Goal: Navigation & Orientation: Find specific page/section

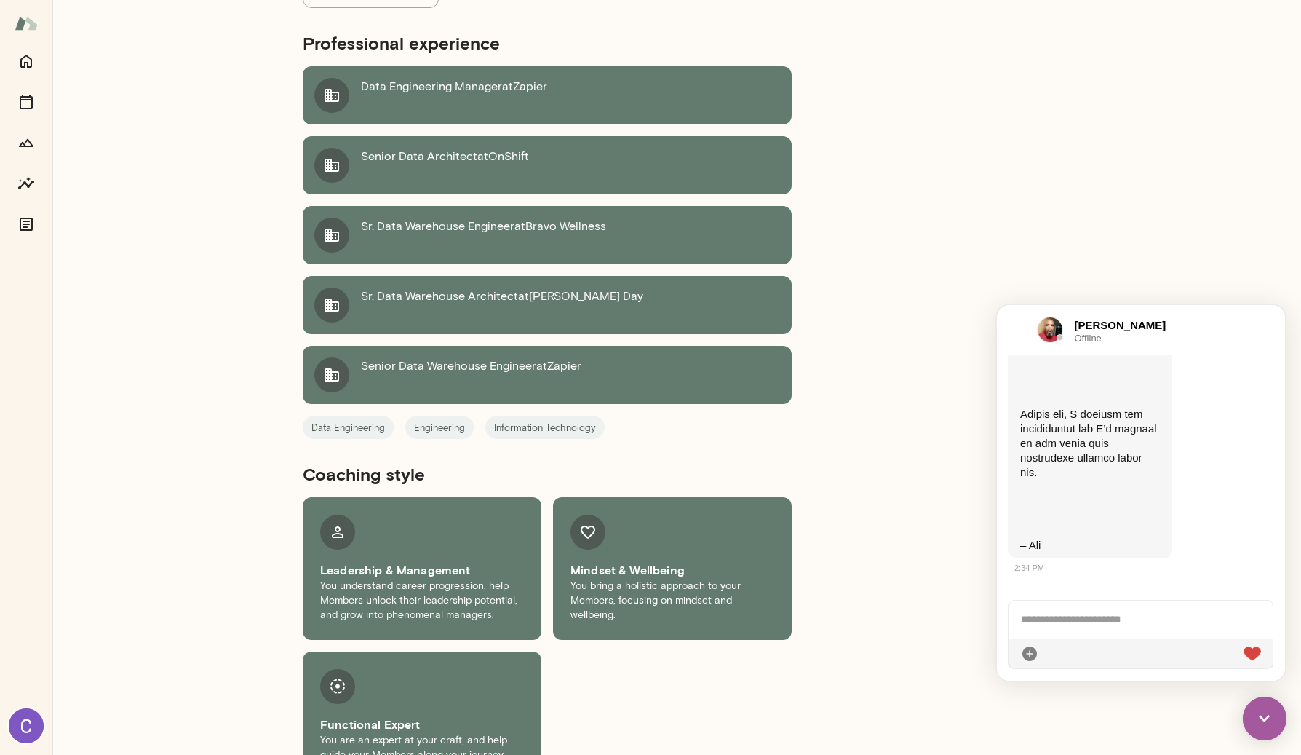
scroll to position [601, 0]
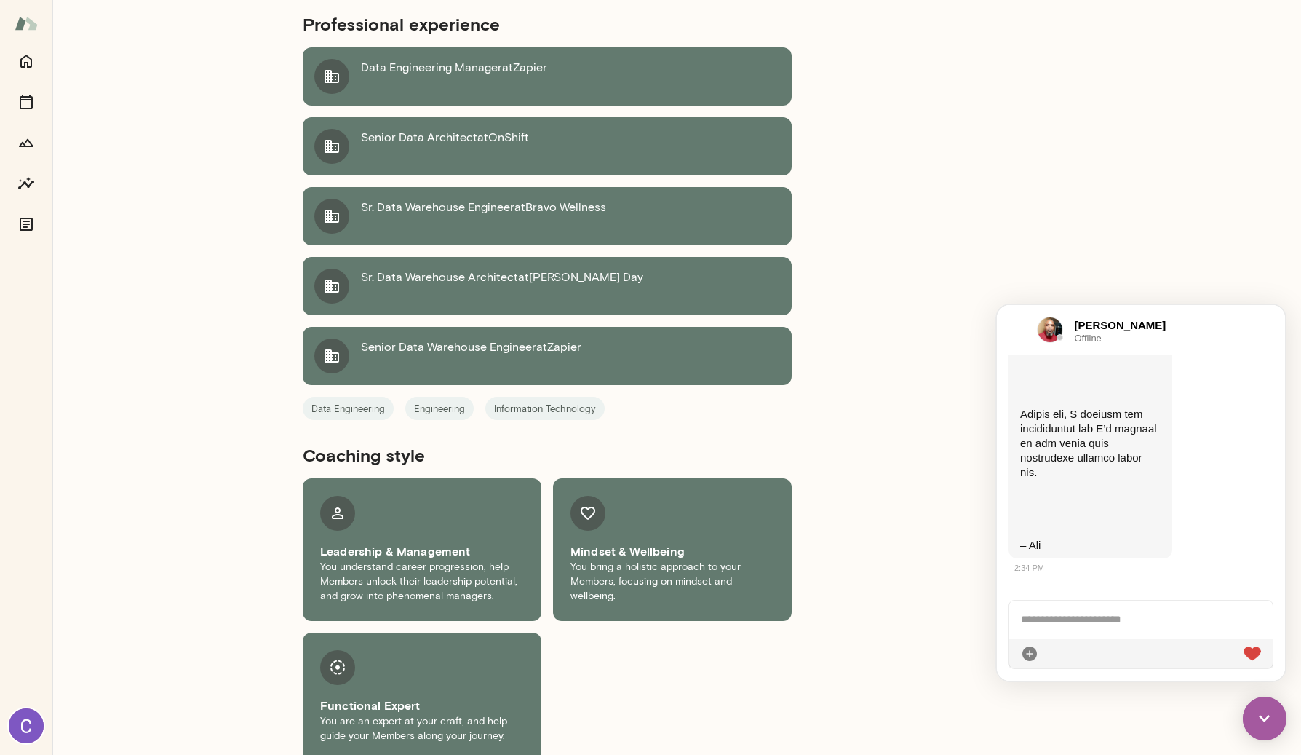
click at [429, 576] on p "You understand career progression, help Members unlock their leadership potenti…" at bounding box center [422, 582] width 204 height 44
click at [581, 586] on div "Mindset & Wellbeing You bring a holistic approach to your Members, focusing on …" at bounding box center [672, 549] width 239 height 143
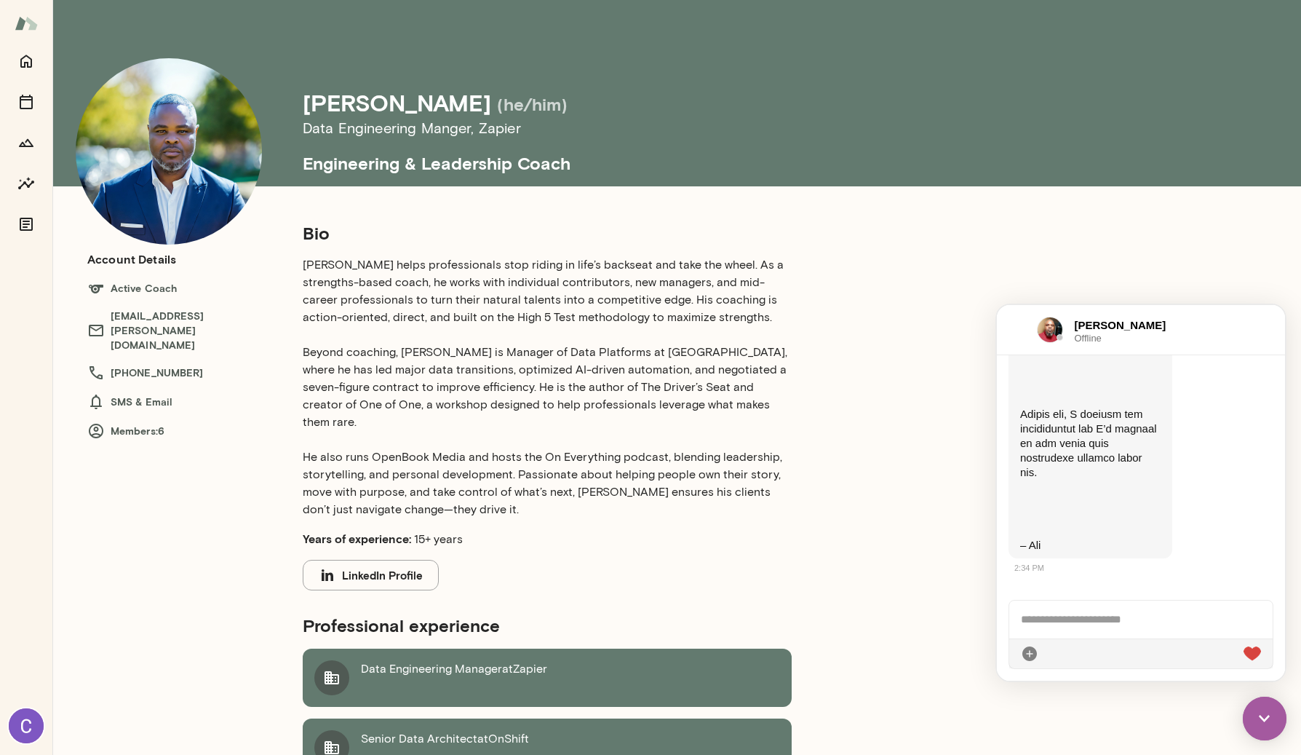
click at [33, 34] on img at bounding box center [26, 23] width 23 height 28
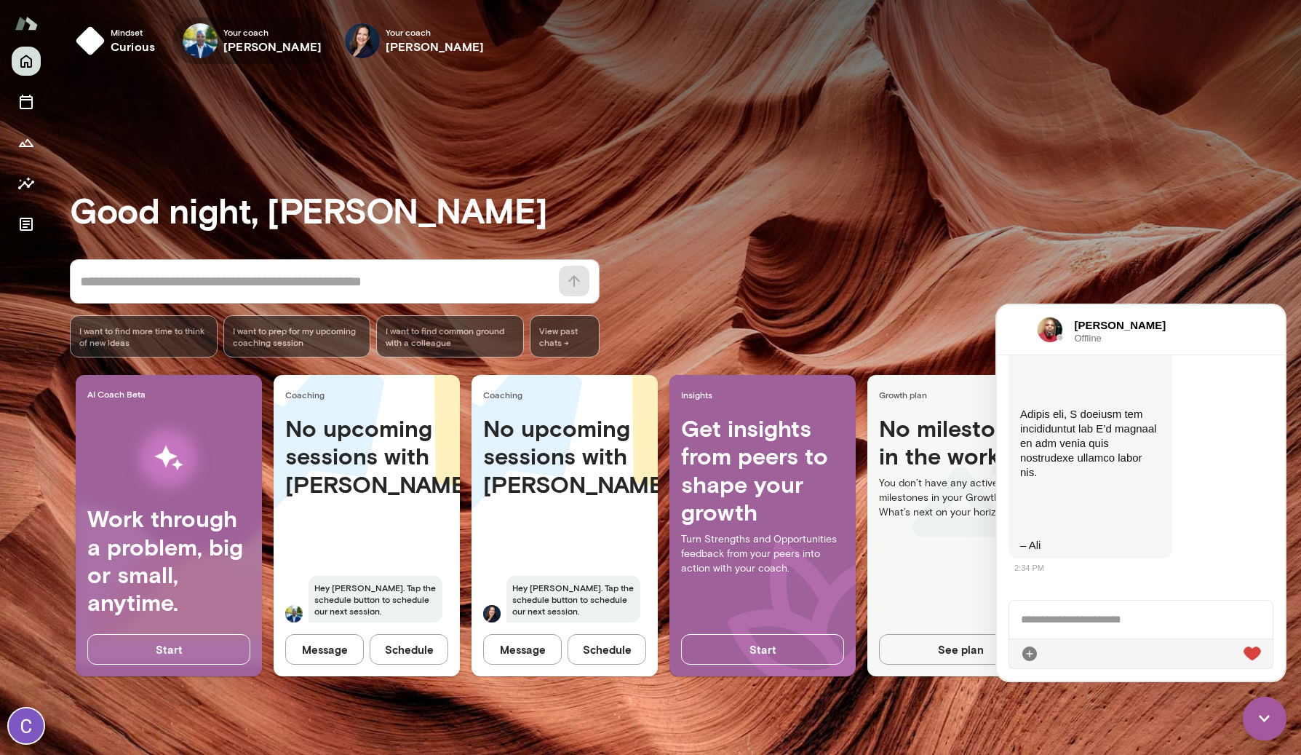
click at [0, 0] on icon "button" at bounding box center [0, 0] width 0 height 0
click at [32, 106] on icon "Sessions" at bounding box center [26, 102] width 13 height 15
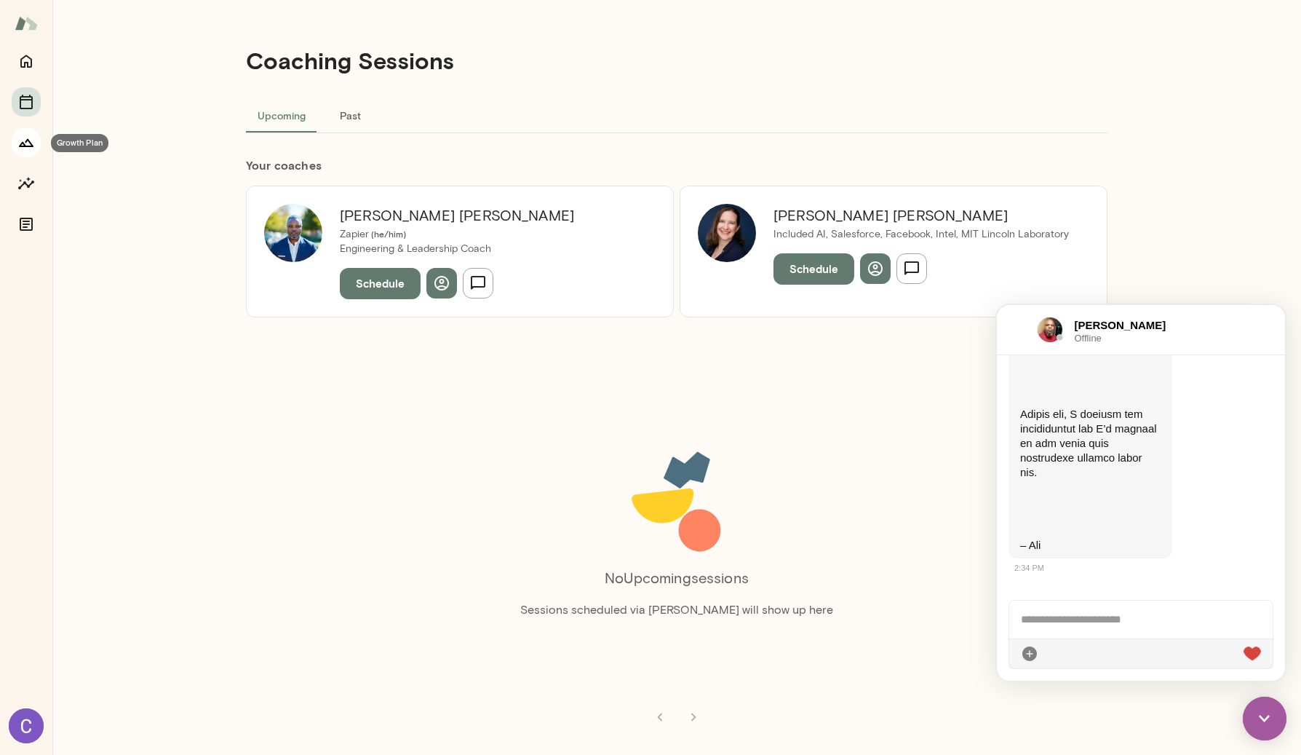
click at [21, 148] on icon "Growth Plan" at bounding box center [25, 142] width 17 height 17
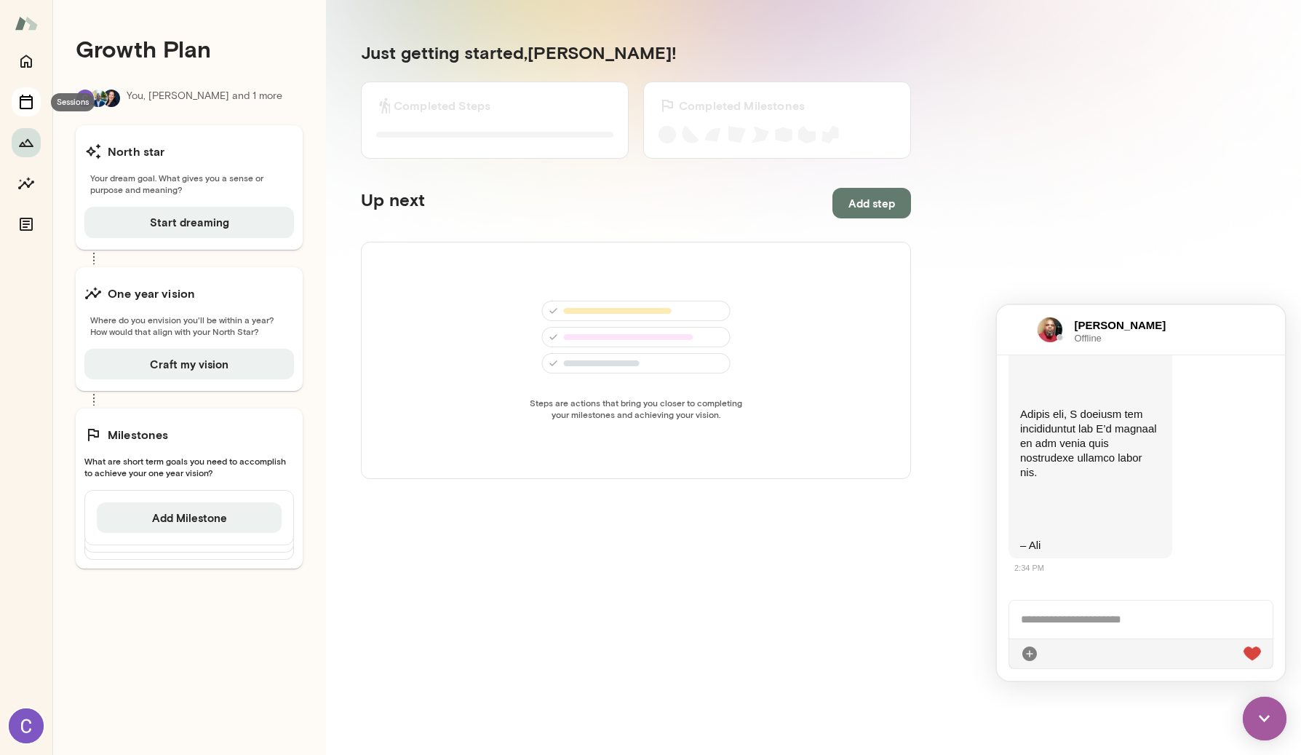
click at [30, 109] on icon "Sessions" at bounding box center [25, 101] width 17 height 17
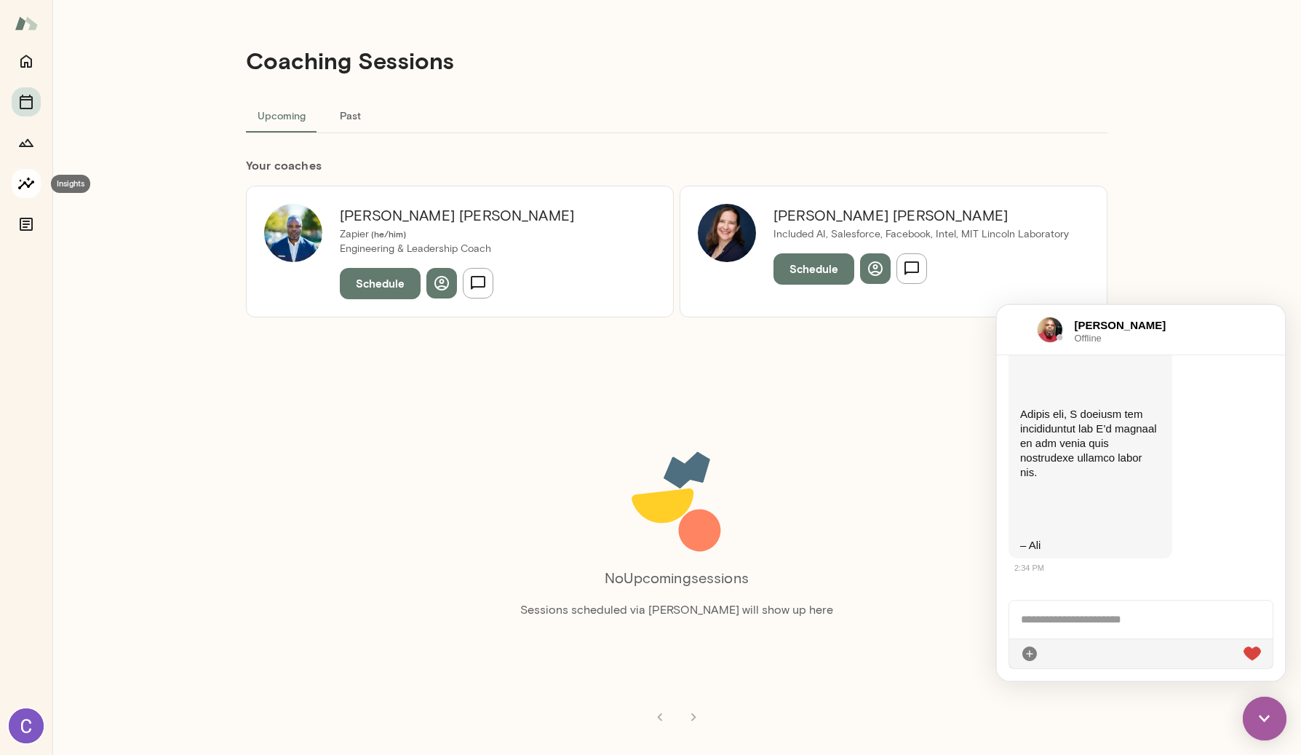
click at [17, 191] on icon "Insights" at bounding box center [25, 183] width 17 height 17
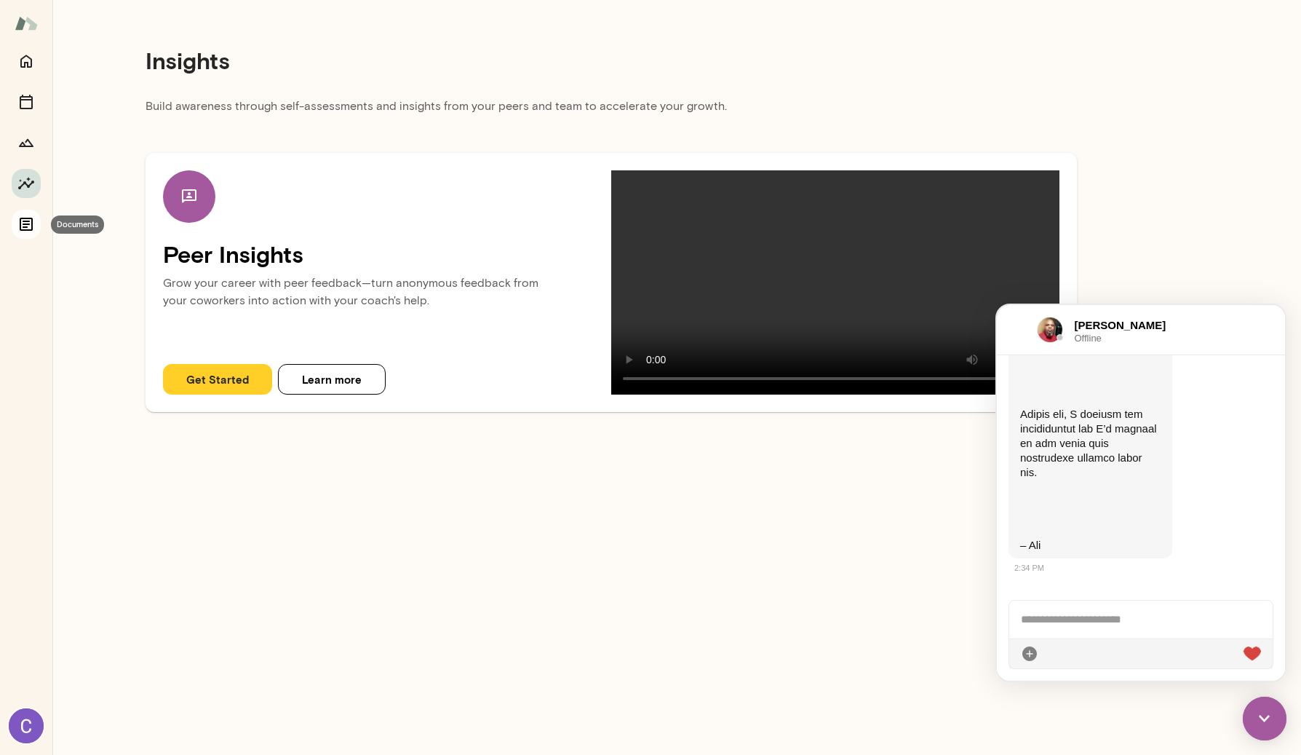
click at [20, 222] on icon "Documents" at bounding box center [26, 224] width 13 height 13
